Goal: Transaction & Acquisition: Purchase product/service

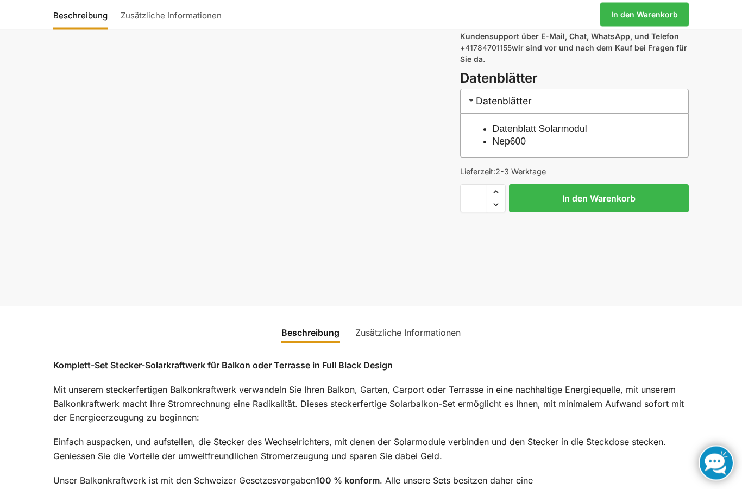
scroll to position [541, 0]
click at [422, 319] on link "Zusätzliche Informationen" at bounding box center [408, 332] width 118 height 26
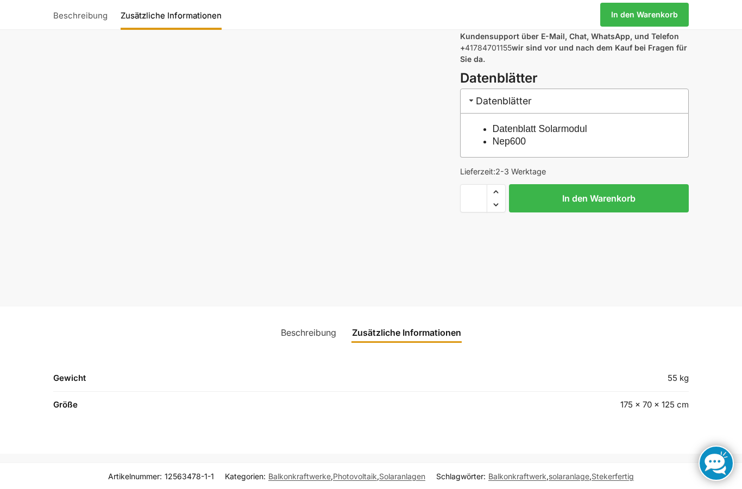
click at [299, 319] on link "Beschreibung" at bounding box center [308, 332] width 68 height 26
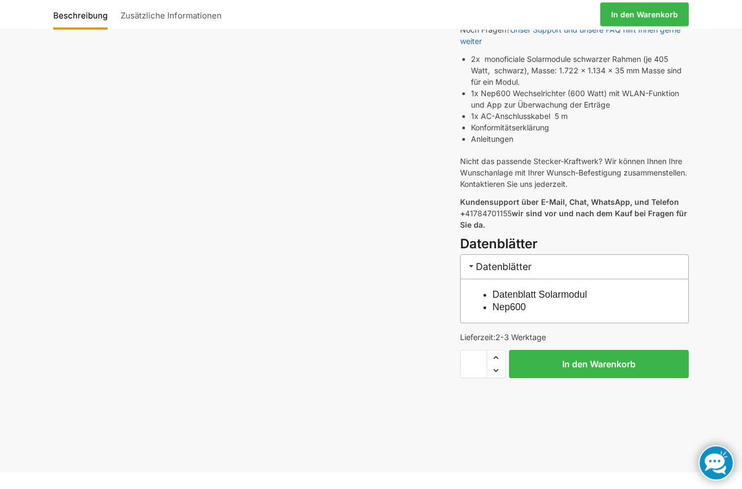
scroll to position [376, 0]
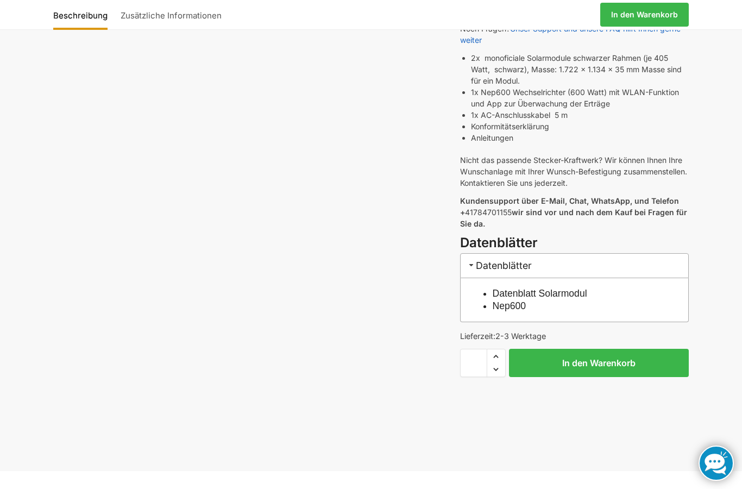
click at [585, 349] on button "In den Warenkorb" at bounding box center [599, 363] width 180 height 28
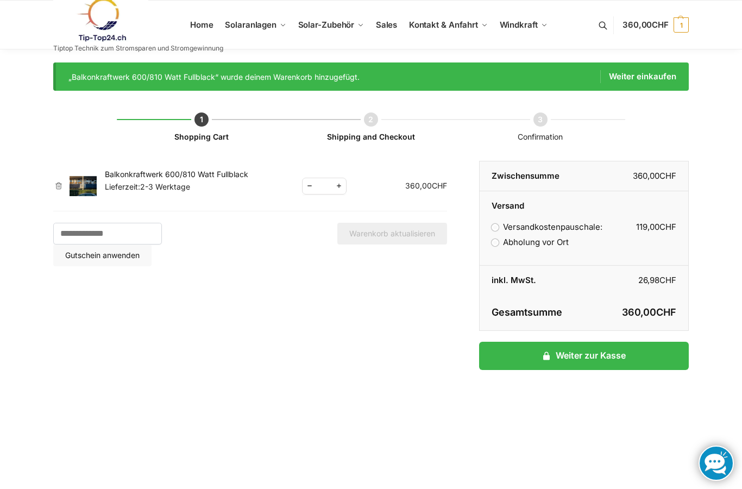
click at [448, 21] on span "Kontakt & Anfahrt" at bounding box center [443, 25] width 69 height 10
click at [432, 28] on span "Kontakt & Anfahrt" at bounding box center [443, 25] width 69 height 10
click at [299, 186] on td "Balkonkraftwerk 600/810 Watt Fullblack Lieferzeit: 2-3 Werktage" at bounding box center [203, 186] width 197 height 51
click at [304, 188] on span "Reduce quantity" at bounding box center [310, 186] width 14 height 14
type input "*"
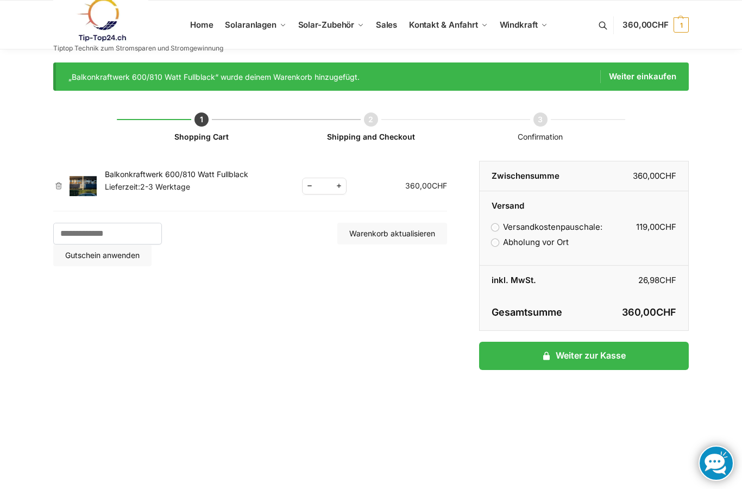
click at [399, 238] on button "Warenkorb aktualisieren" at bounding box center [392, 234] width 110 height 22
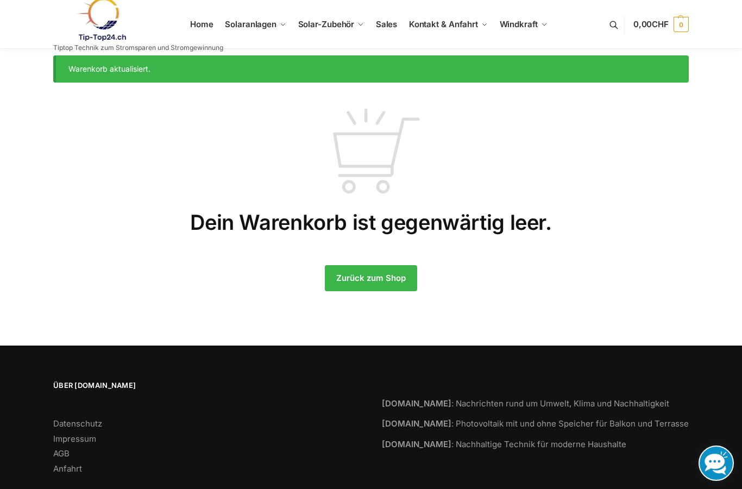
scroll to position [12, 0]
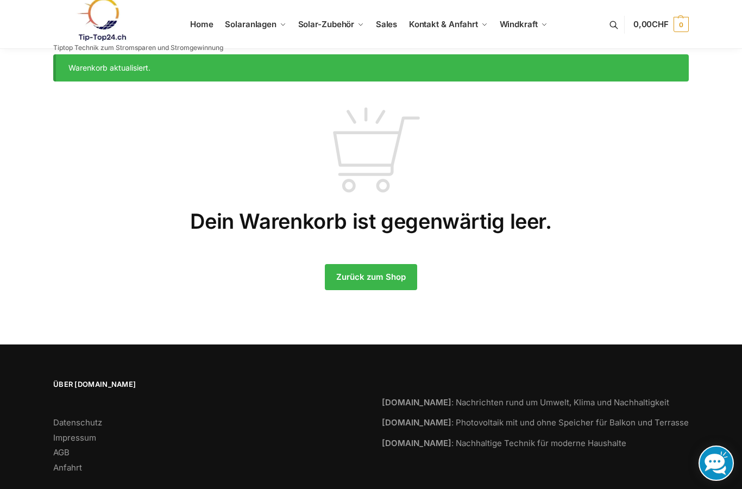
click at [580, 70] on link "Solar-Blog" at bounding box center [562, 64] width 87 height 12
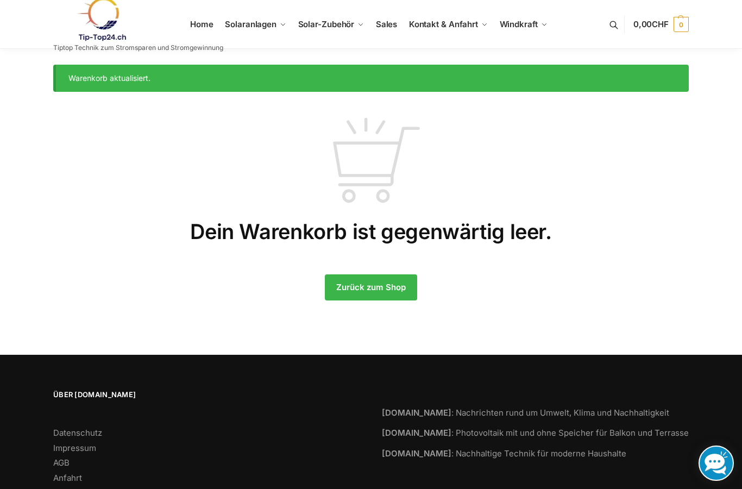
scroll to position [3, 0]
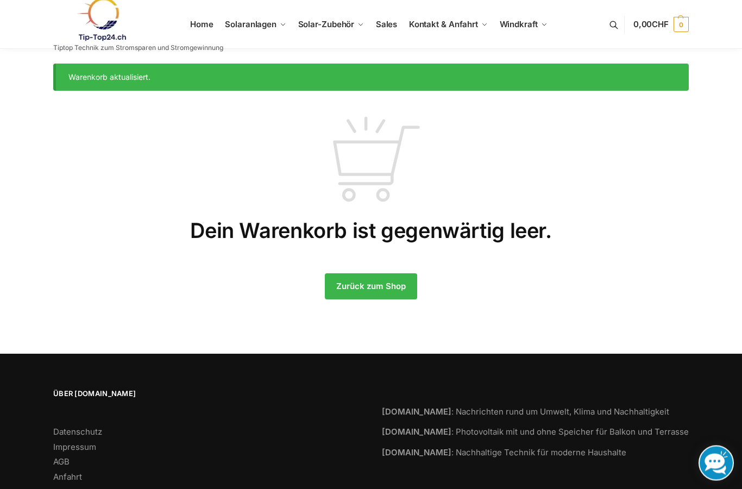
click at [281, 90] on span "Komplet-Sets mit Halterungen Balkon,Wand, Terrasse,Garten" at bounding box center [275, 84] width 76 height 24
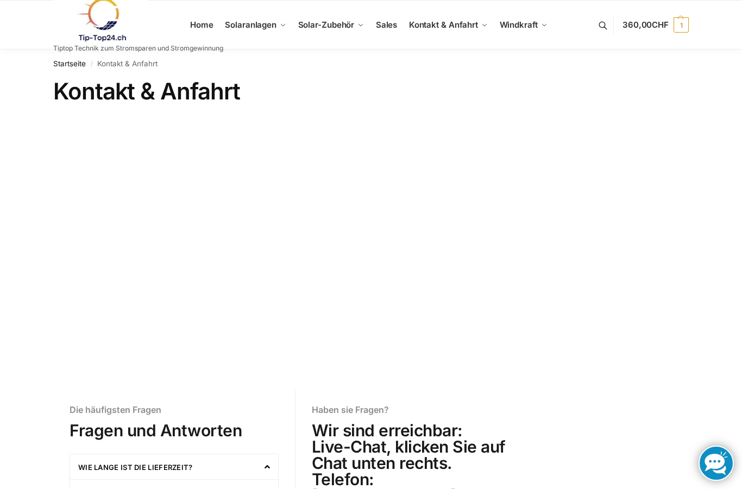
click at [334, 80] on span "Halterungen" at bounding box center [328, 77] width 35 height 8
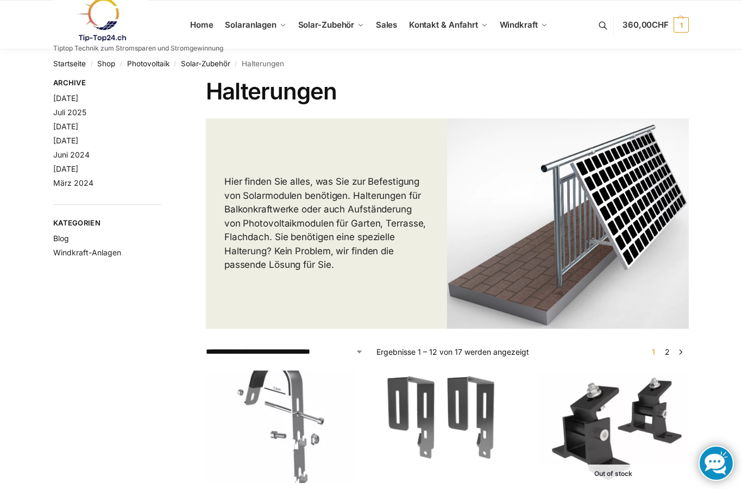
click at [656, 25] on span "CHF" at bounding box center [660, 25] width 17 height 10
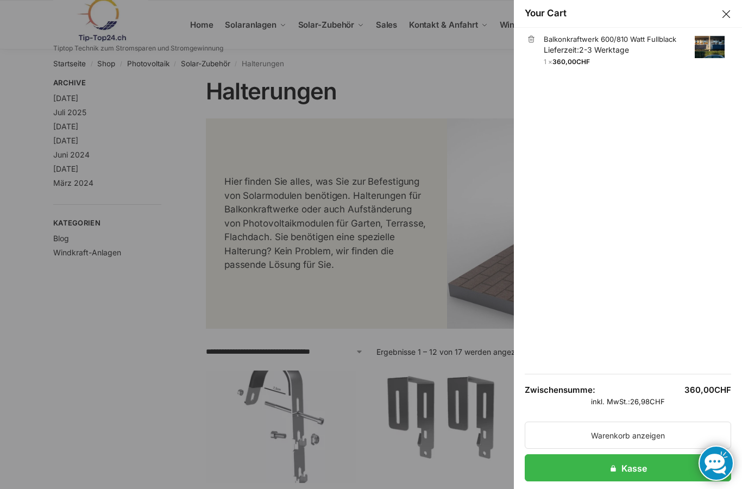
click at [729, 8] on button "Close drawer" at bounding box center [726, 14] width 14 height 14
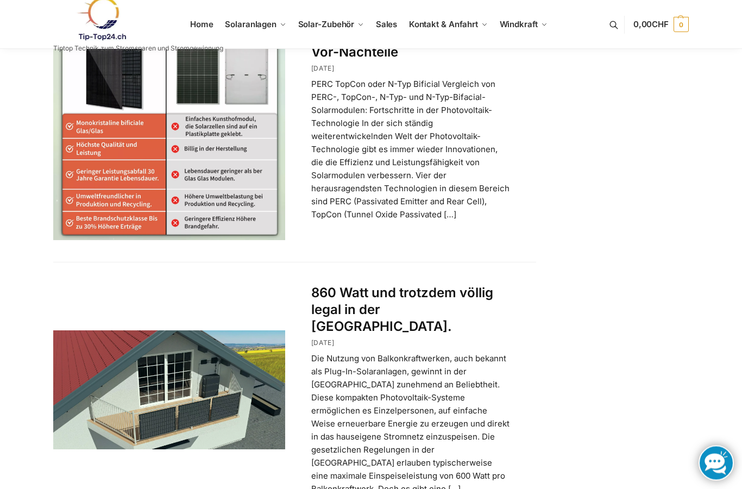
scroll to position [1722, 0]
click at [478, 417] on p "Die Nutzung von Balkonkraftwerken, auch bekannt als Plug-In-Solaranlagen, gewin…" at bounding box center [410, 422] width 199 height 143
click at [470, 412] on p "Die Nutzung von Balkonkraftwerken, auch bekannt als Plug-In-Solaranlagen, gewin…" at bounding box center [410, 422] width 199 height 143
click at [334, 422] on p "Die Nutzung von Balkonkraftwerken, auch bekannt als Plug-In-Solaranlagen, gewin…" at bounding box center [410, 422] width 199 height 143
click at [184, 338] on link at bounding box center [169, 389] width 232 height 119
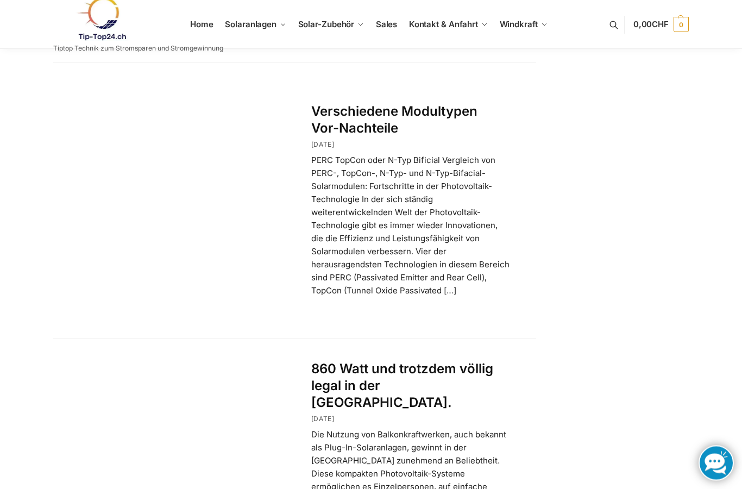
scroll to position [1642, 0]
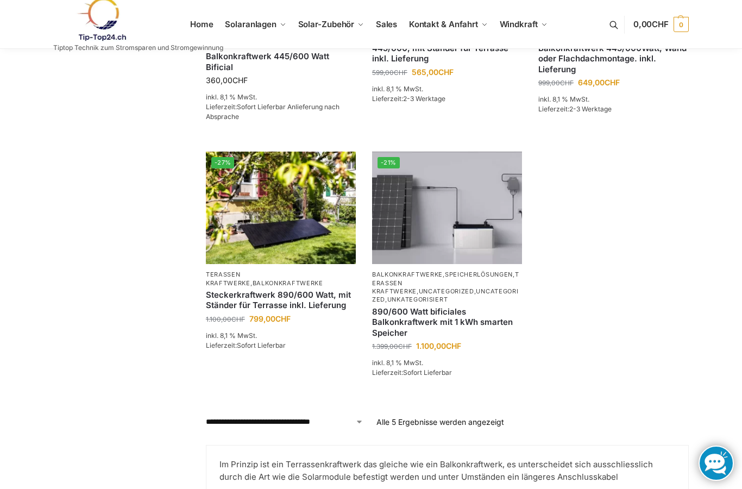
scroll to position [320, 0]
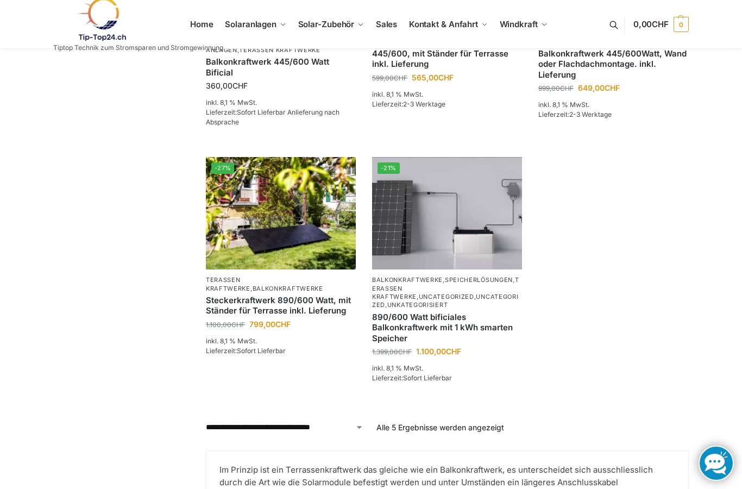
click at [285, 267] on img at bounding box center [281, 213] width 150 height 112
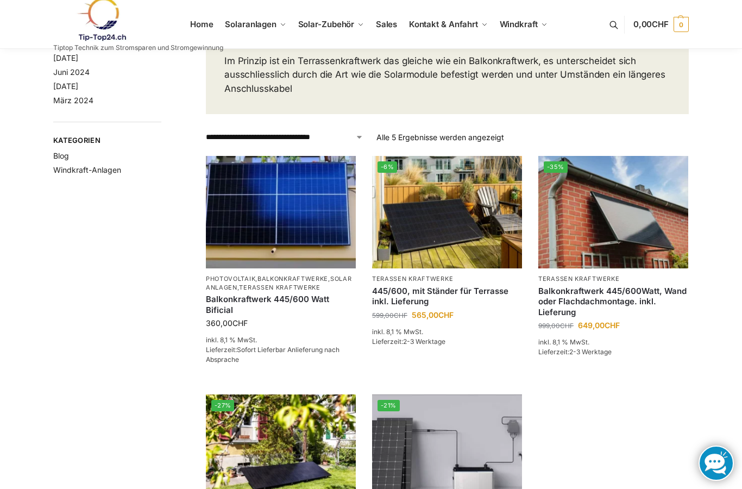
scroll to position [0, 0]
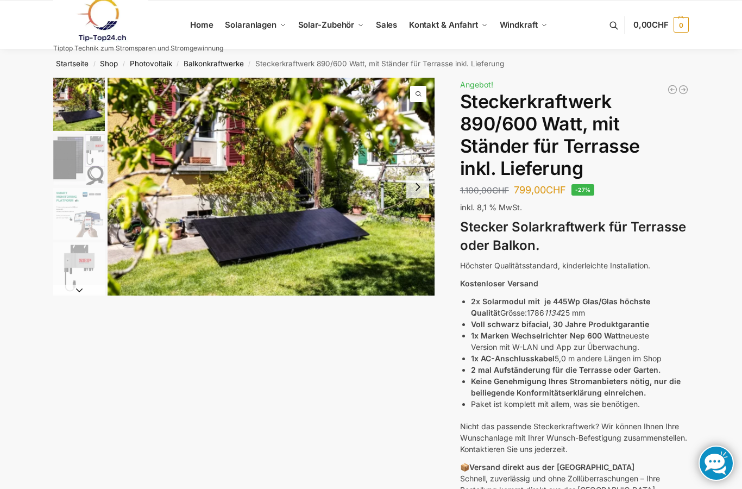
scroll to position [9, 0]
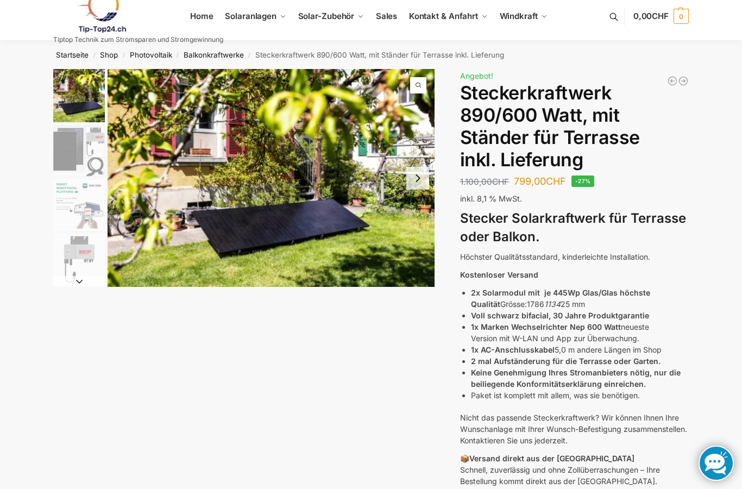
click at [337, 206] on img "1 / 11" at bounding box center [271, 178] width 327 height 218
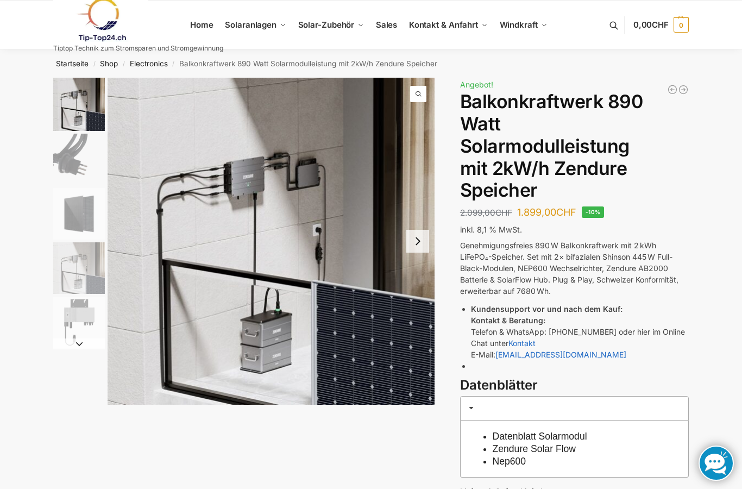
click at [444, 23] on span "Kontakt & Anfahrt" at bounding box center [443, 25] width 69 height 10
click at [438, 28] on span "Kontakt & Anfahrt" at bounding box center [443, 25] width 69 height 10
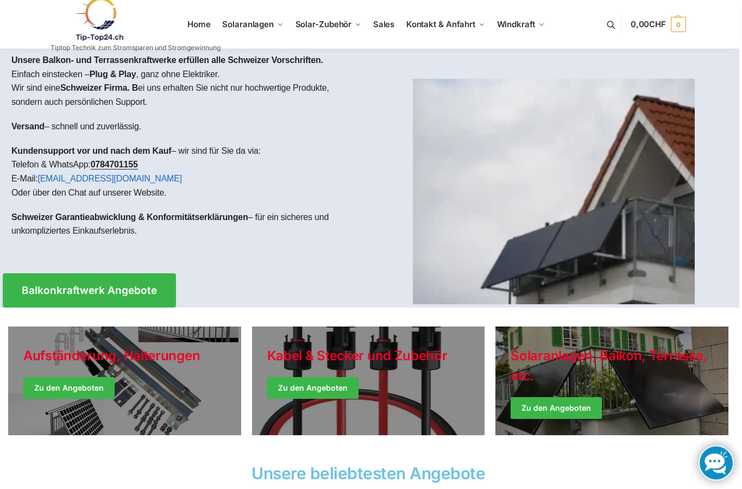
scroll to position [5, 3]
click at [90, 383] on link "Holiday Style" at bounding box center [124, 380] width 233 height 109
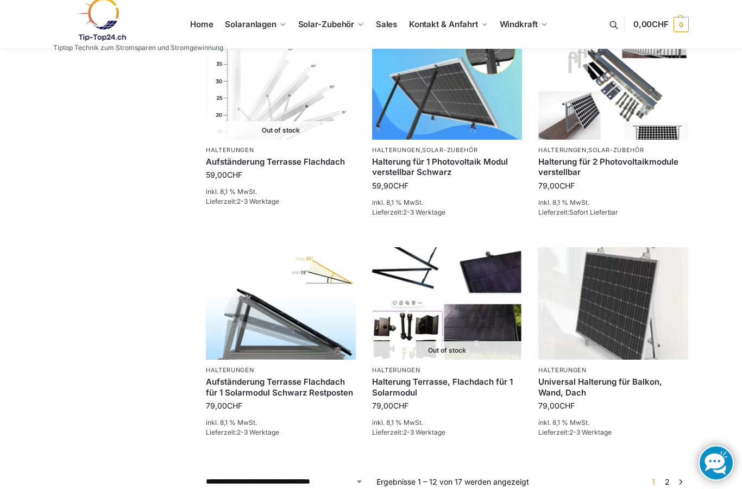
scroll to position [790, 0]
click at [306, 354] on img at bounding box center [281, 303] width 150 height 112
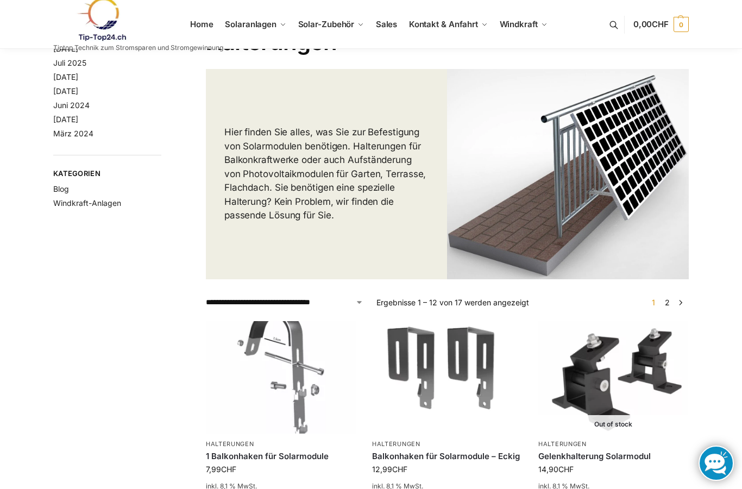
scroll to position [0, 0]
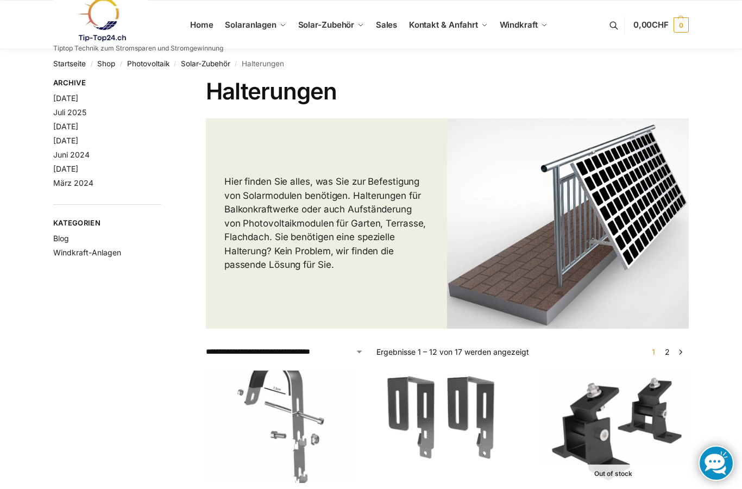
click at [100, 63] on link "Shop" at bounding box center [106, 63] width 18 height 9
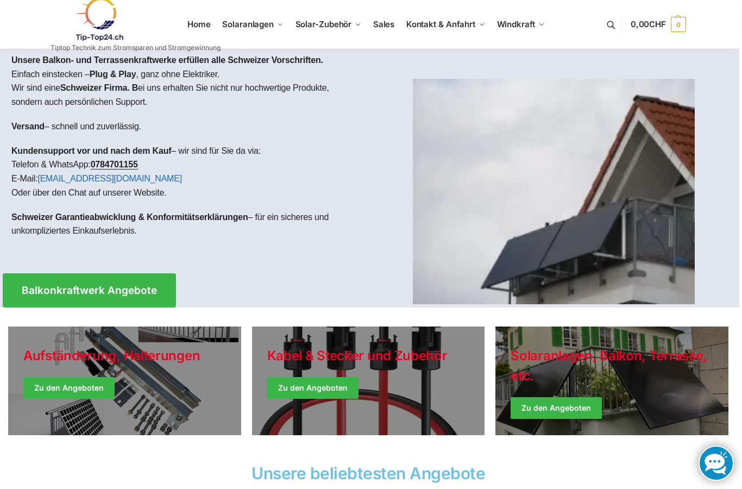
scroll to position [0, 3]
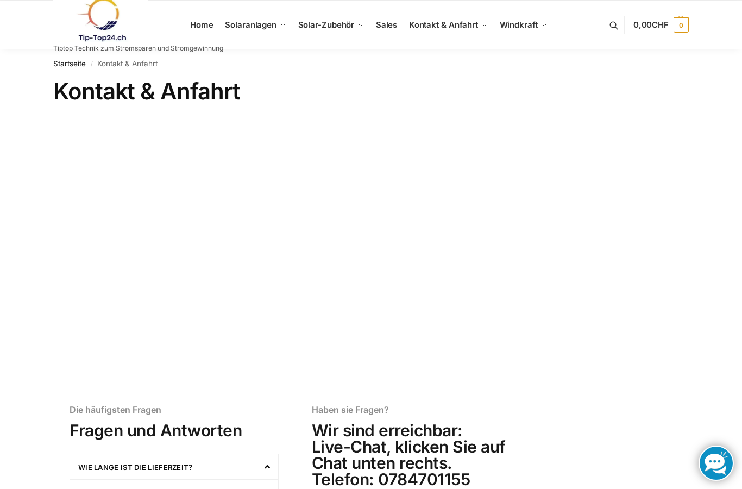
click at [70, 59] on link "Startseite" at bounding box center [69, 63] width 33 height 9
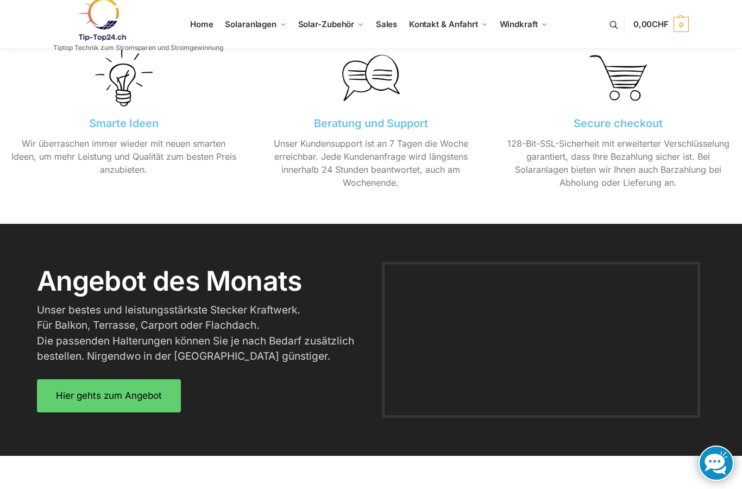
scroll to position [1151, 0]
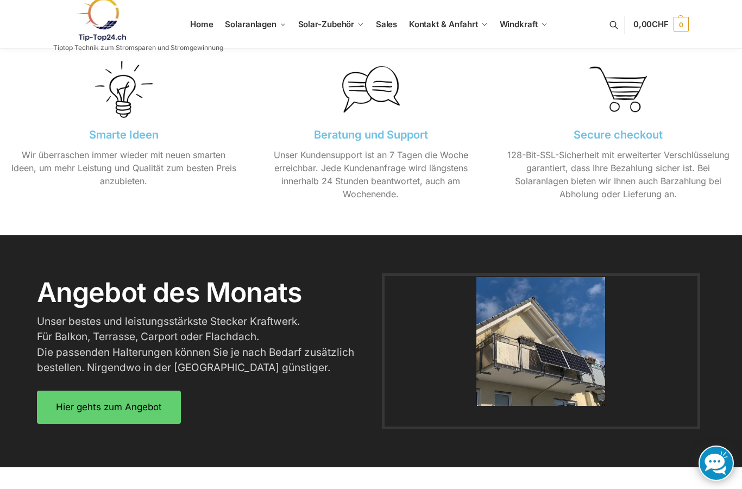
click at [147, 403] on span "Hier gehts zum Angebot" at bounding box center [109, 407] width 106 height 9
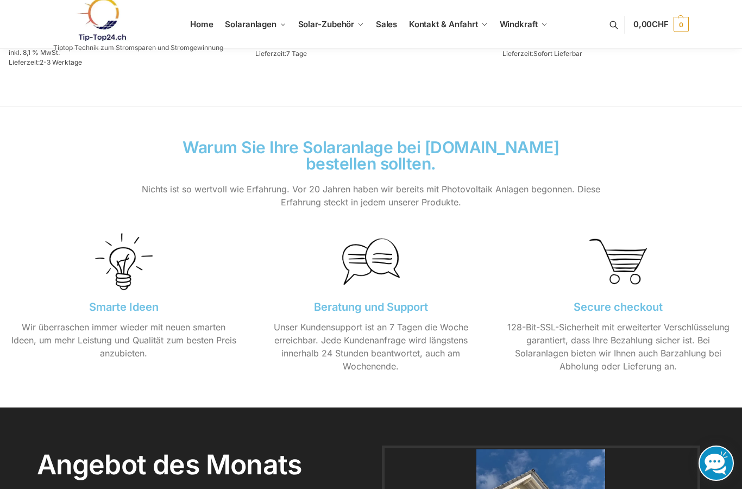
scroll to position [49, 0]
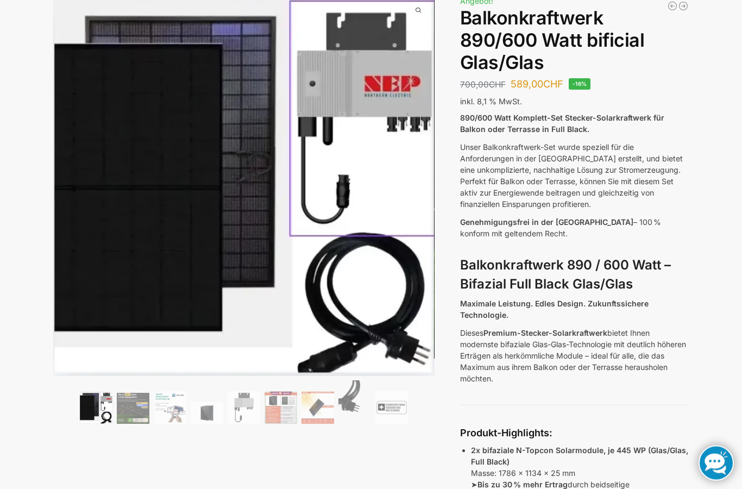
scroll to position [79, 0]
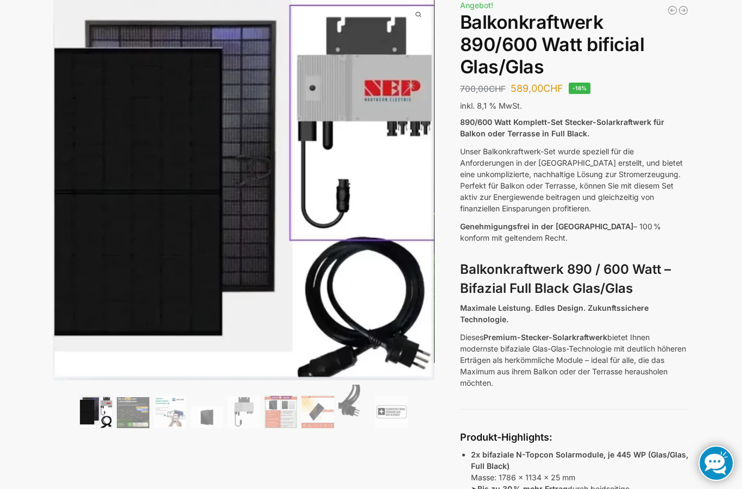
click at [406, 225] on img at bounding box center [243, 189] width 381 height 382
click at [428, 181] on img at bounding box center [243, 189] width 381 height 382
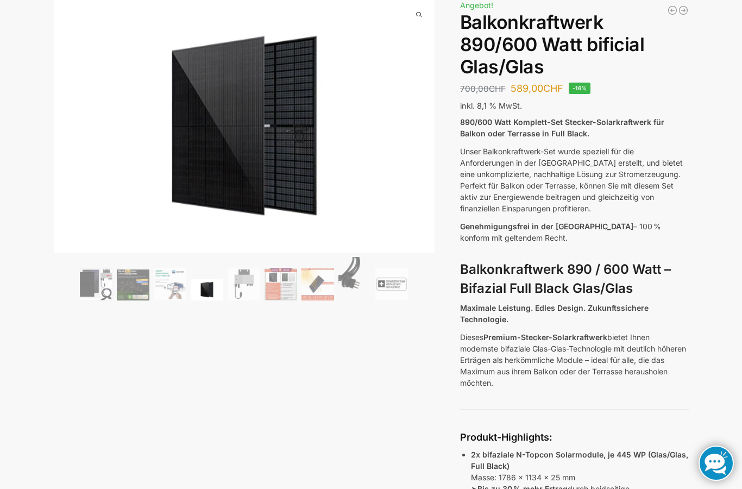
click at [401, 123] on img at bounding box center [244, 125] width 381 height 254
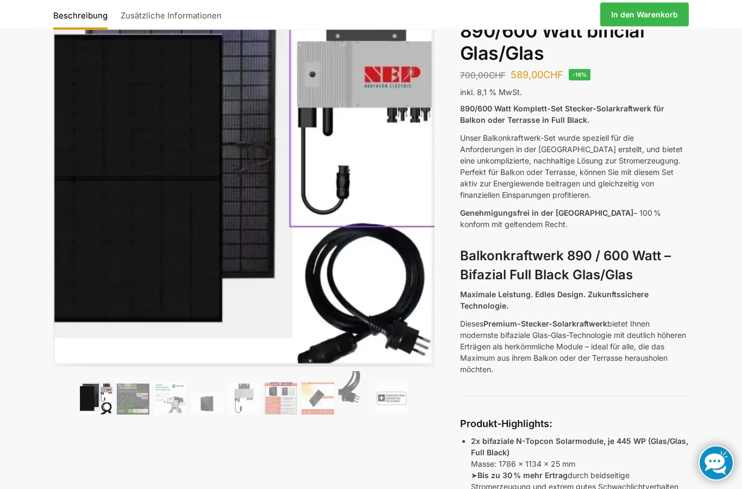
scroll to position [0, 0]
